Goal: Find specific page/section: Find specific page/section

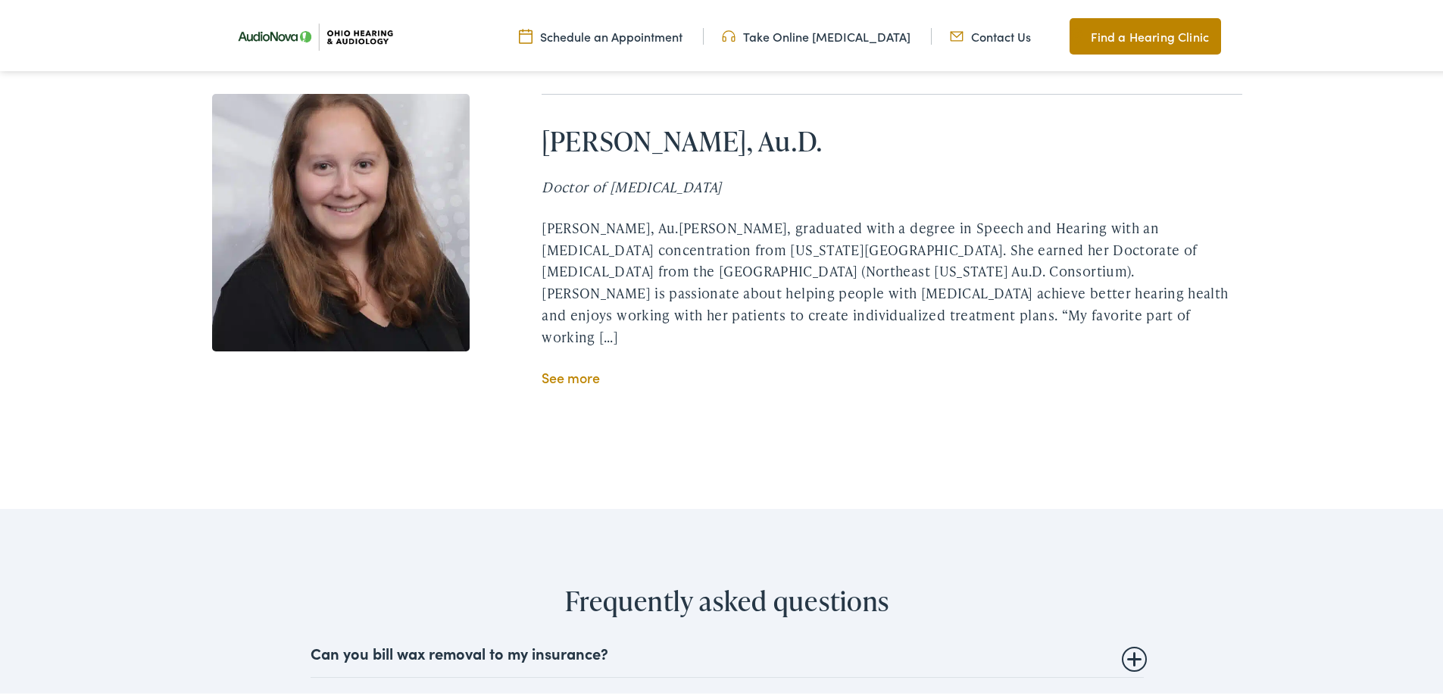
scroll to position [2728, 0]
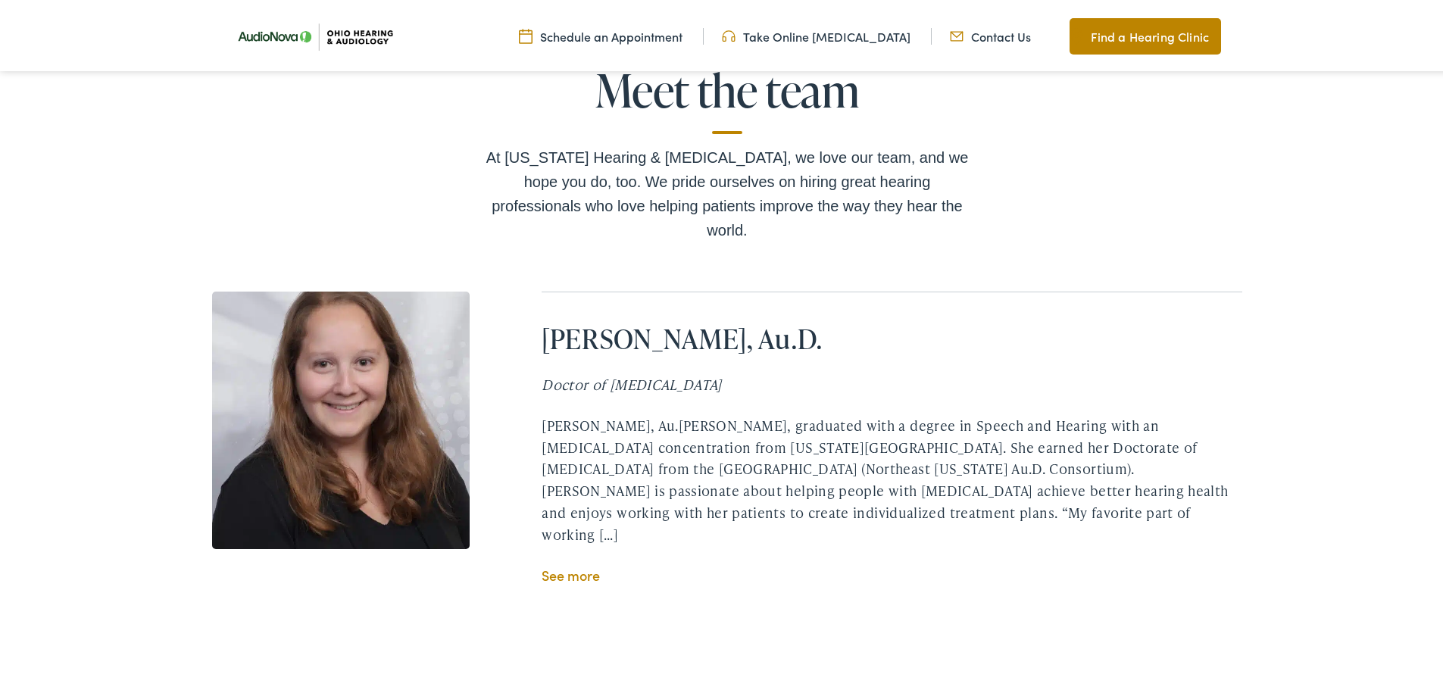
click at [576, 563] on link "See more" at bounding box center [571, 572] width 58 height 19
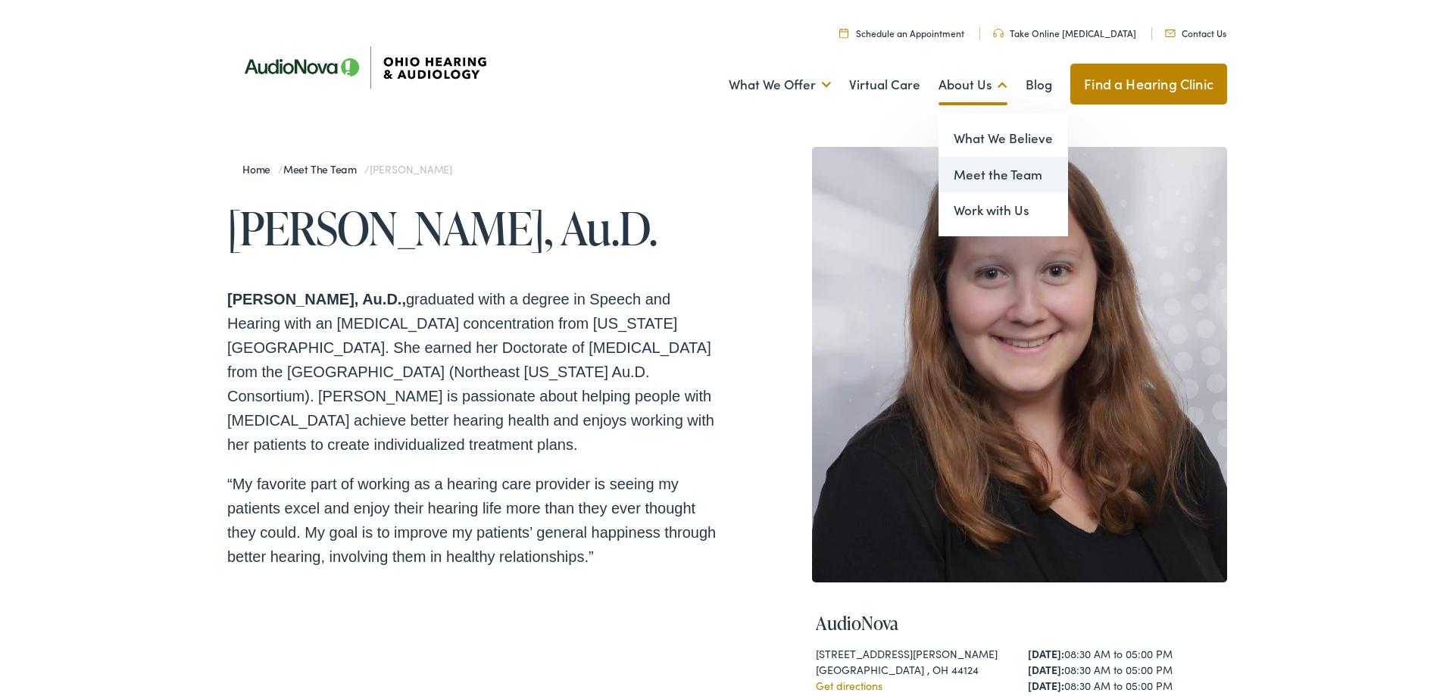
click at [981, 170] on link "Meet the Team" at bounding box center [1004, 172] width 130 height 36
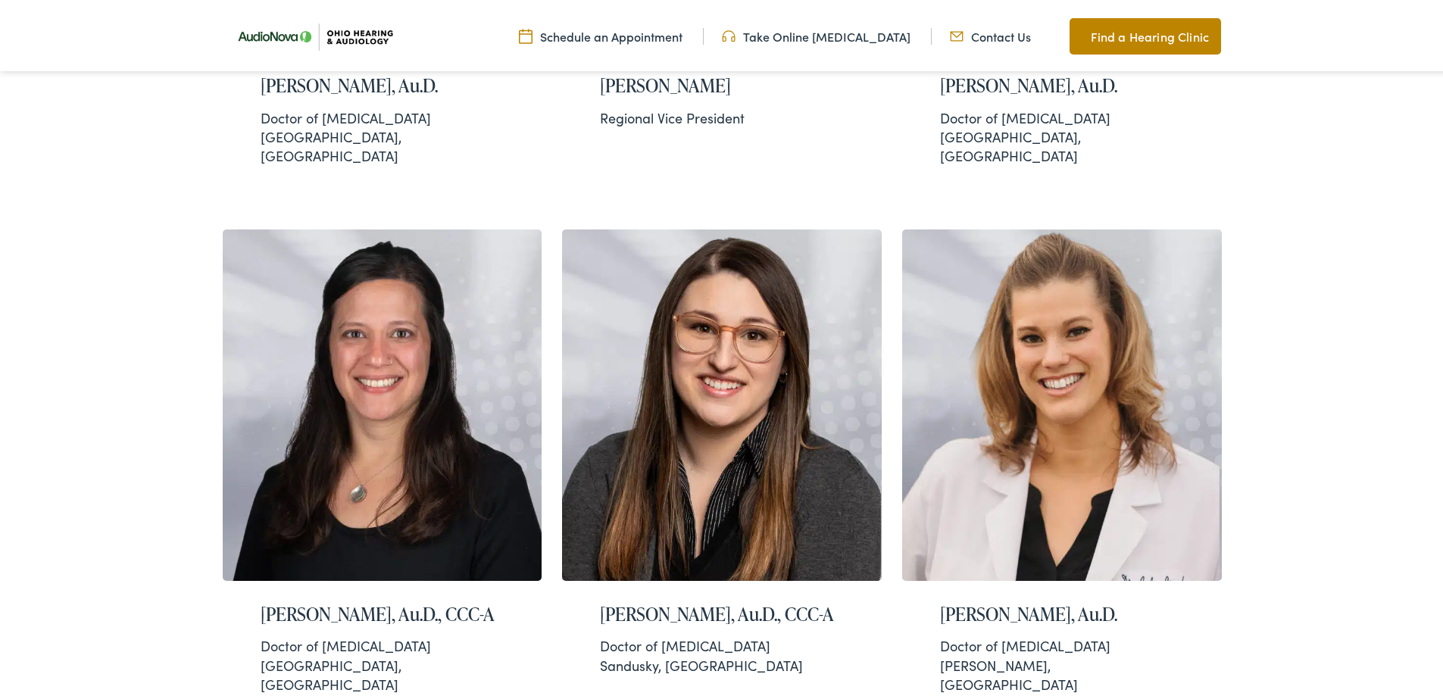
scroll to position [833, 0]
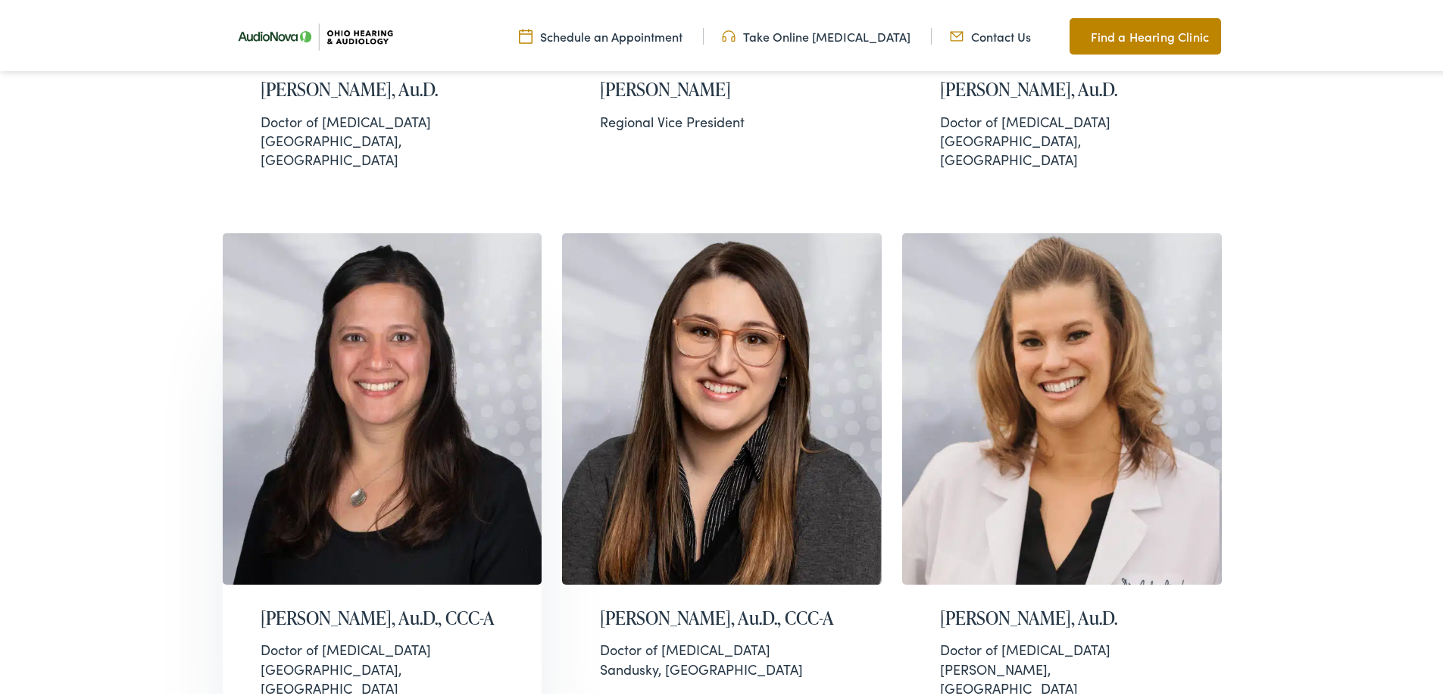
click at [358, 605] on h2 "[PERSON_NAME], Au.D., CCC-A" at bounding box center [383, 616] width 244 height 22
